Goal: Information Seeking & Learning: Check status

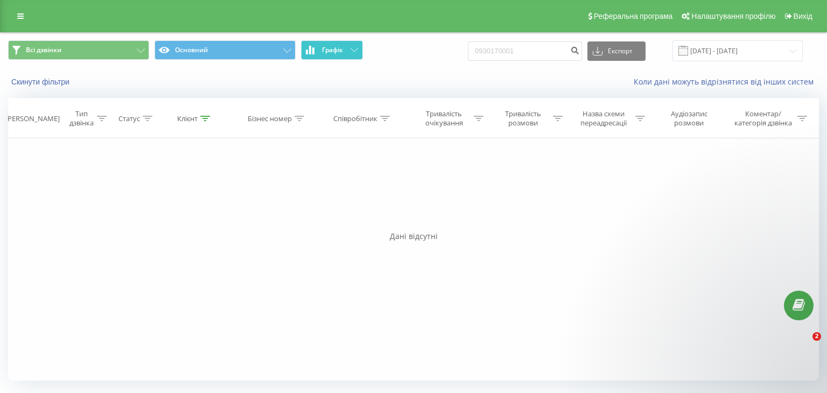
click at [329, 48] on div "Всі дзвінки Основний Графік 0930170001 Експорт .csv .xls .xlsx [DATE] - [DATE]" at bounding box center [413, 50] width 811 height 21
type input "0683704026"
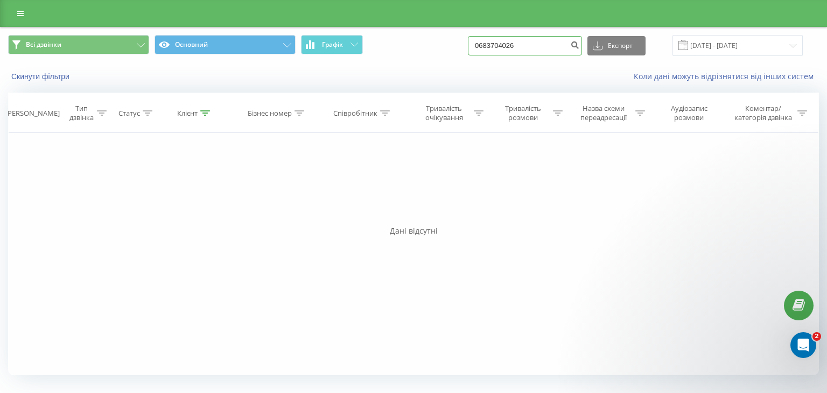
drag, startPoint x: 543, startPoint y: 41, endPoint x: 285, endPoint y: 61, distance: 258.8
click at [285, 61] on div "Всі дзвінки Основний Графік 0683704026 Експорт .csv .xls .xlsx 19.06.2025 - 19.…" at bounding box center [414, 45] width 826 height 36
paste input "37538563"
type input "0637538563"
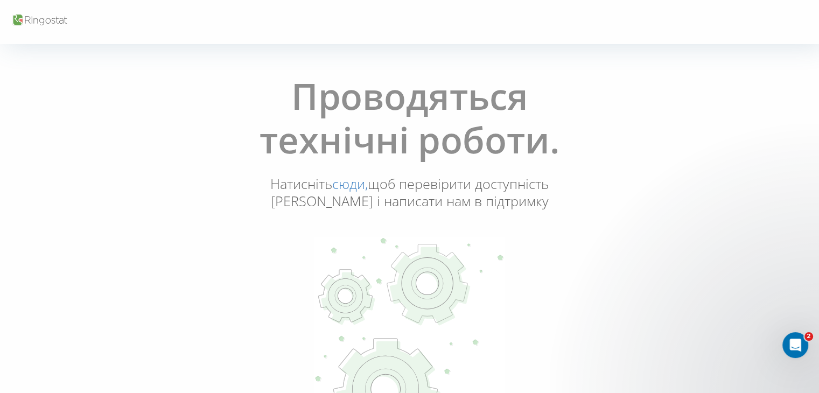
scroll to position [39, 0]
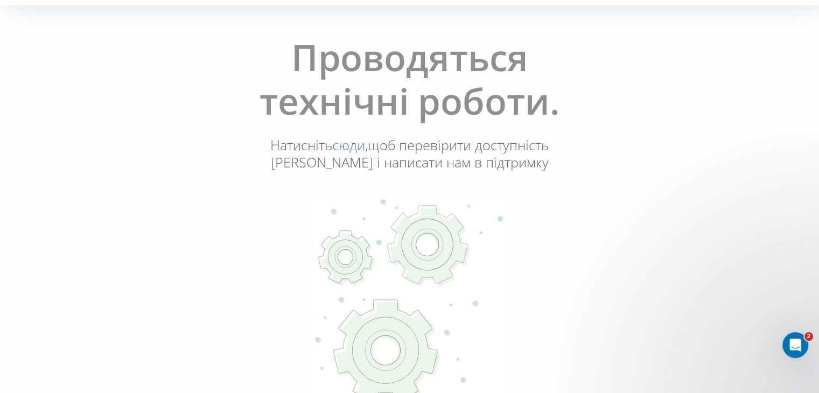
scroll to position [75, 0]
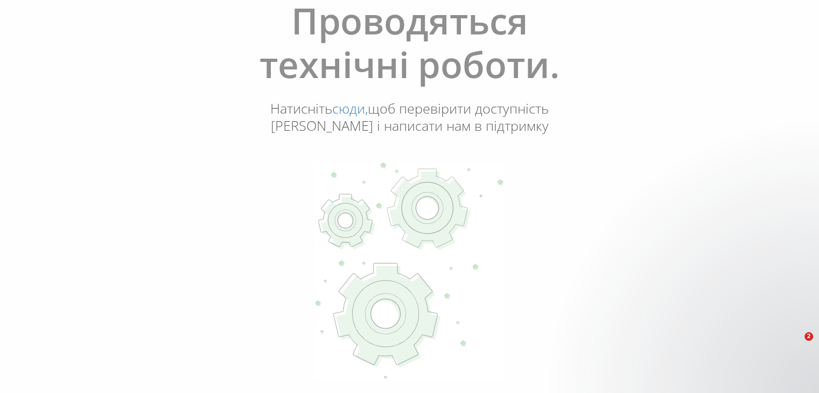
click at [354, 108] on link "сюди," at bounding box center [350, 108] width 36 height 18
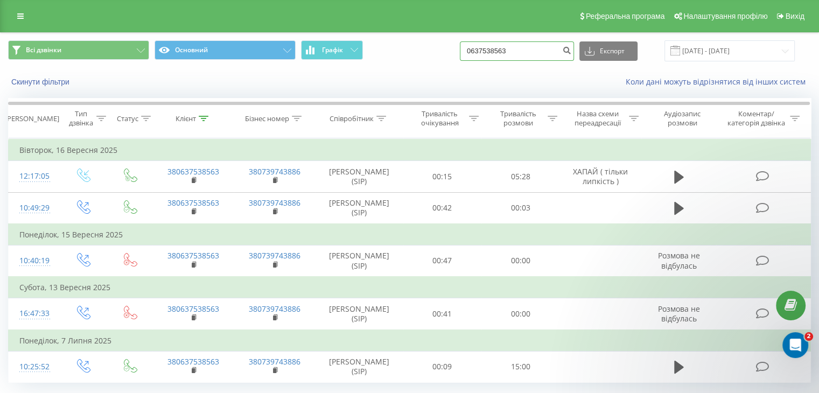
drag, startPoint x: 534, startPoint y: 55, endPoint x: 368, endPoint y: 51, distance: 166.0
click at [368, 51] on div "Всі дзвінки Основний Графік 0637538563 Експорт .csv .xls .xlsx [DATE] - [DATE]" at bounding box center [409, 50] width 803 height 21
paste input "83704026"
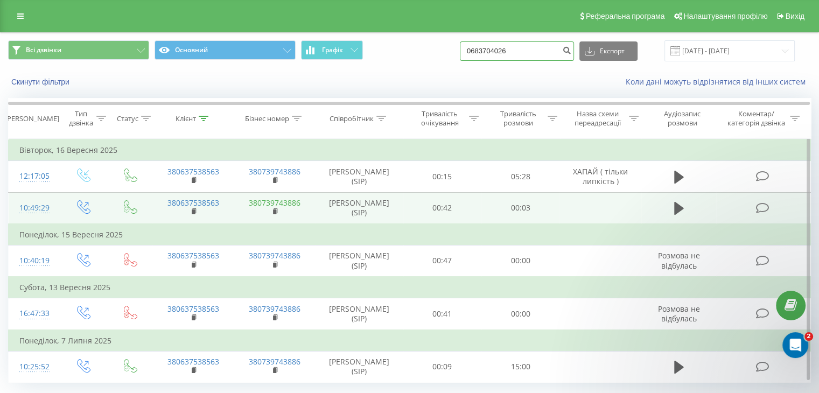
type input "0683704026"
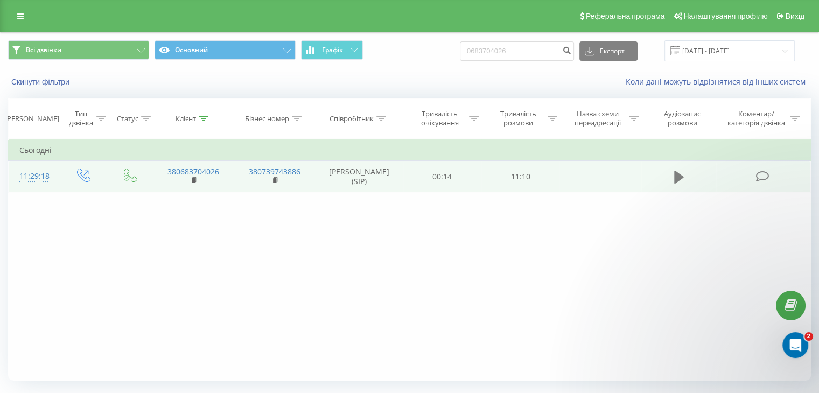
click at [677, 177] on icon at bounding box center [679, 177] width 10 height 13
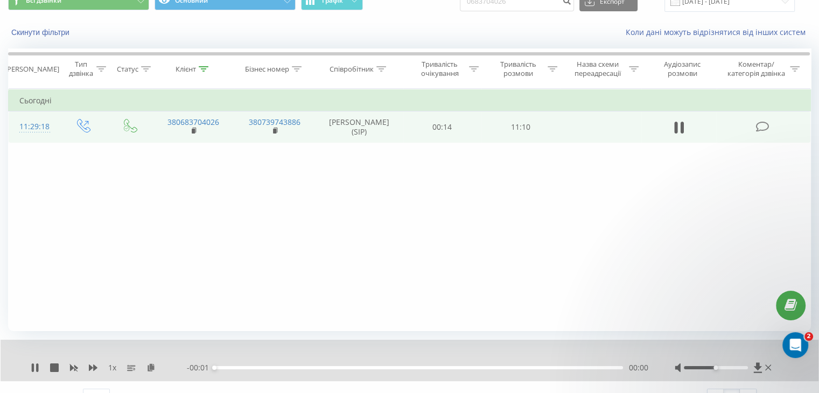
scroll to position [69, 0]
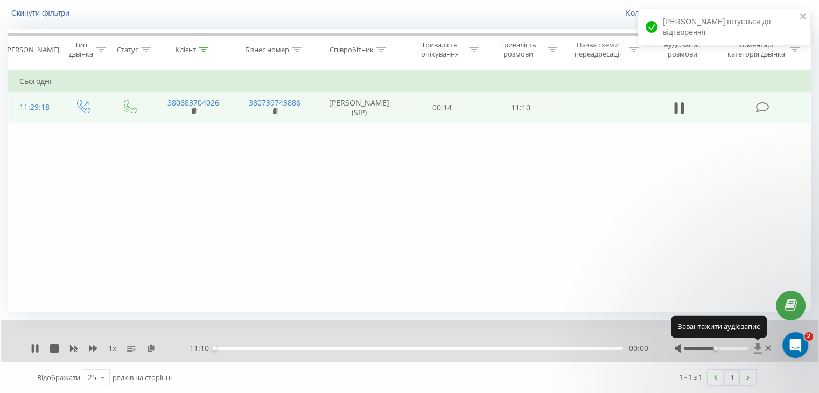
click at [756, 348] on icon at bounding box center [758, 348] width 8 height 10
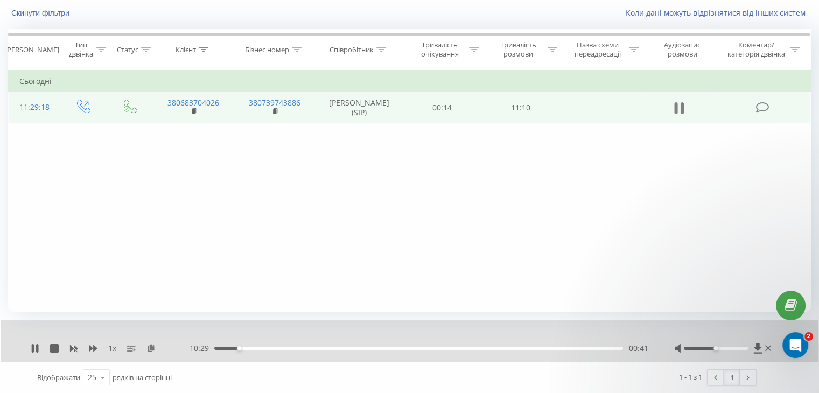
click at [680, 106] on icon at bounding box center [679, 108] width 10 height 15
